Goal: Information Seeking & Learning: Learn about a topic

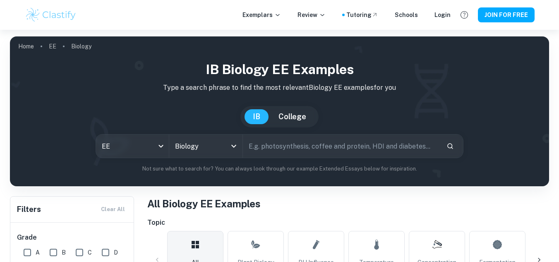
click at [559, 259] on html "Exemplars Review Tutoring Schools Login JOIN FOR FREE Home EE Biology IB Biolog…" at bounding box center [279, 131] width 559 height 262
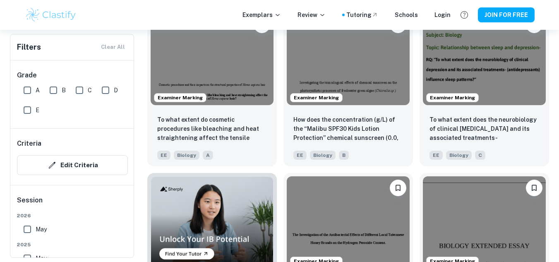
scroll to position [445, 0]
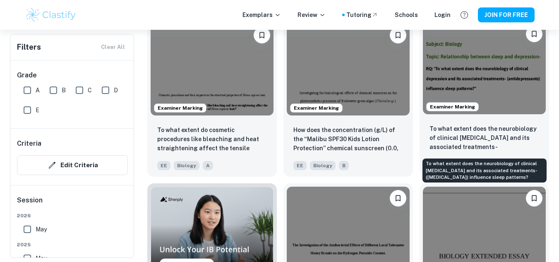
click at [497, 125] on p "To what extent does the neurobiology of clinical [MEDICAL_DATA] and its associa…" at bounding box center [485, 138] width 110 height 28
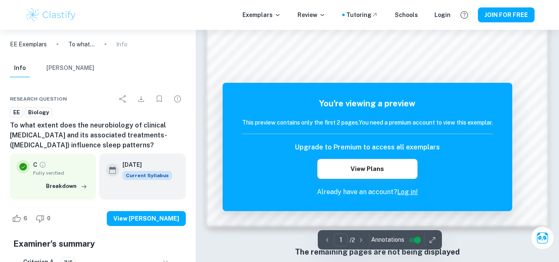
scroll to position [795, 0]
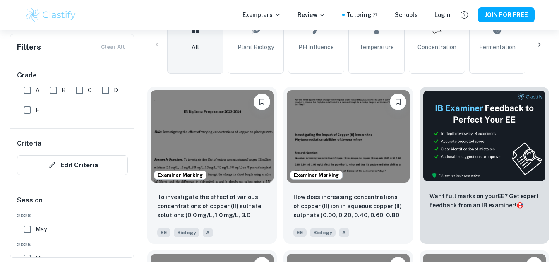
scroll to position [214, 0]
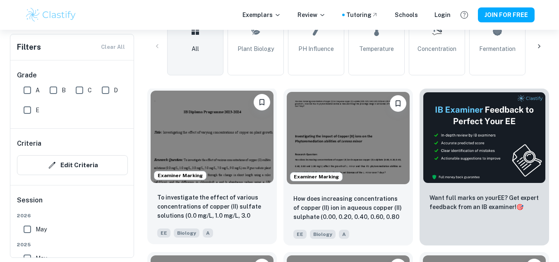
click at [187, 100] on img at bounding box center [212, 137] width 123 height 92
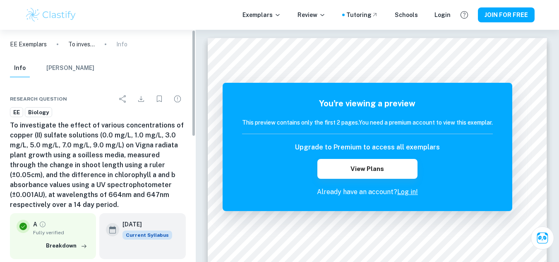
click at [207, 7] on div "Exemplars Review Tutoring Schools Login JOIN FOR FREE" at bounding box center [280, 15] width 530 height 17
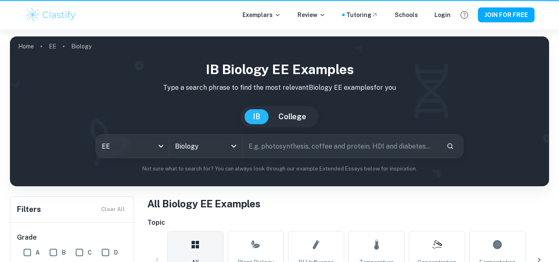
scroll to position [214, 0]
